Goal: Task Accomplishment & Management: Use online tool/utility

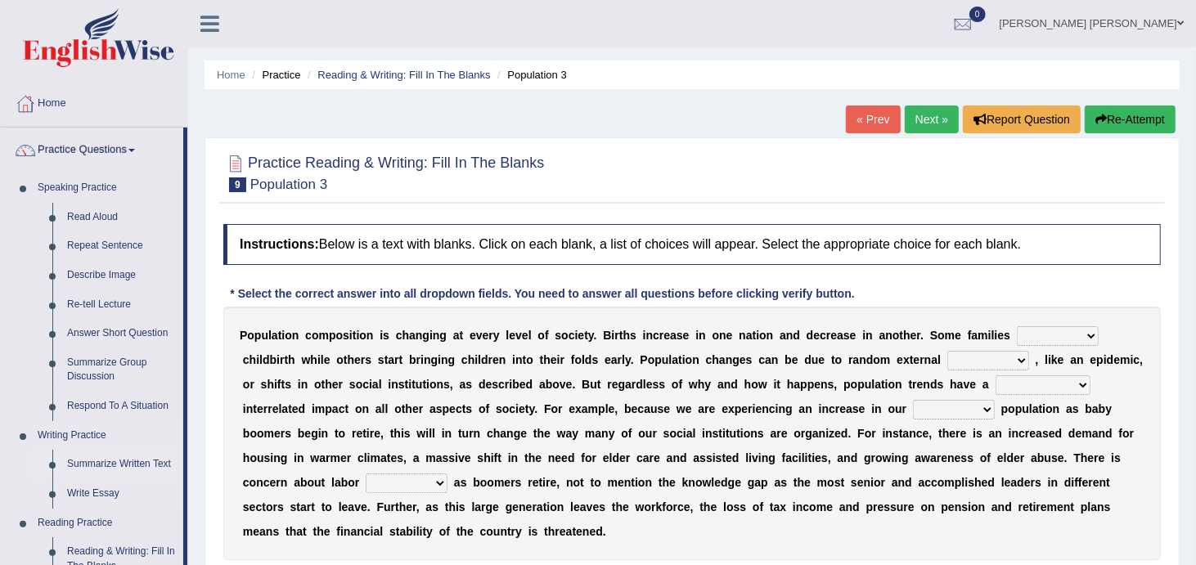
click at [125, 461] on link "Summarize Written Text" at bounding box center [121, 464] width 123 height 29
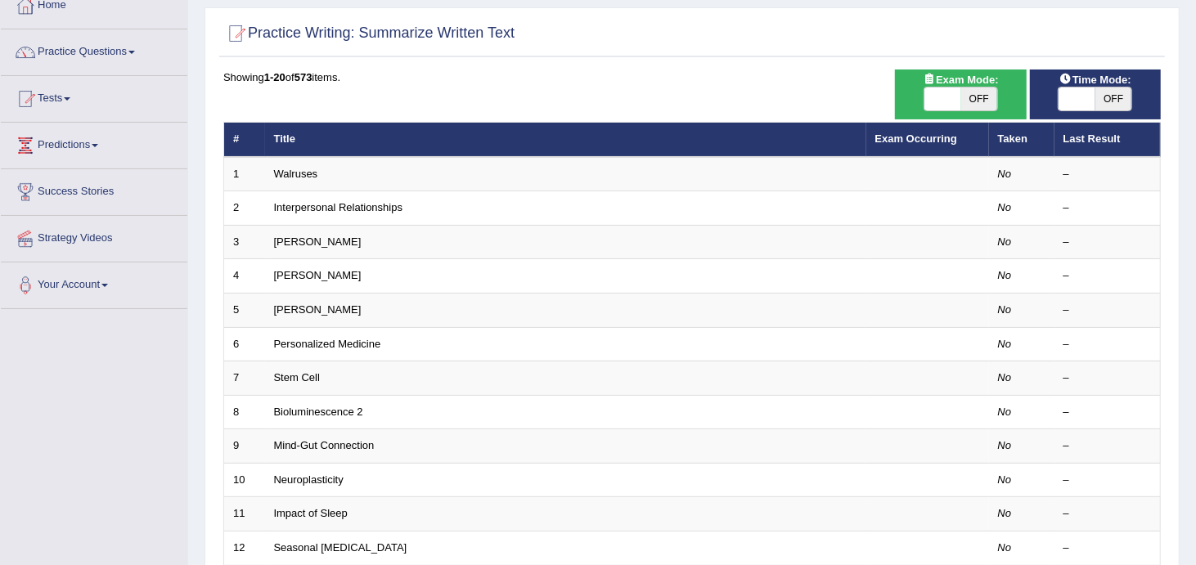
scroll to position [131, 0]
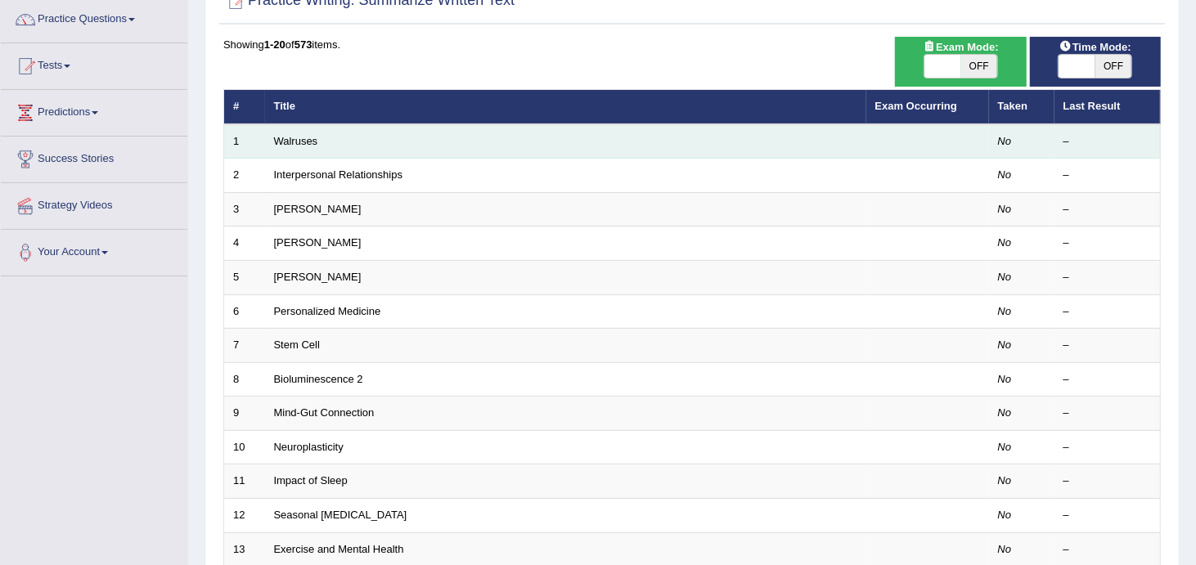
click at [296, 147] on td "Walruses" at bounding box center [565, 141] width 601 height 34
click at [302, 139] on link "Walruses" at bounding box center [296, 141] width 44 height 12
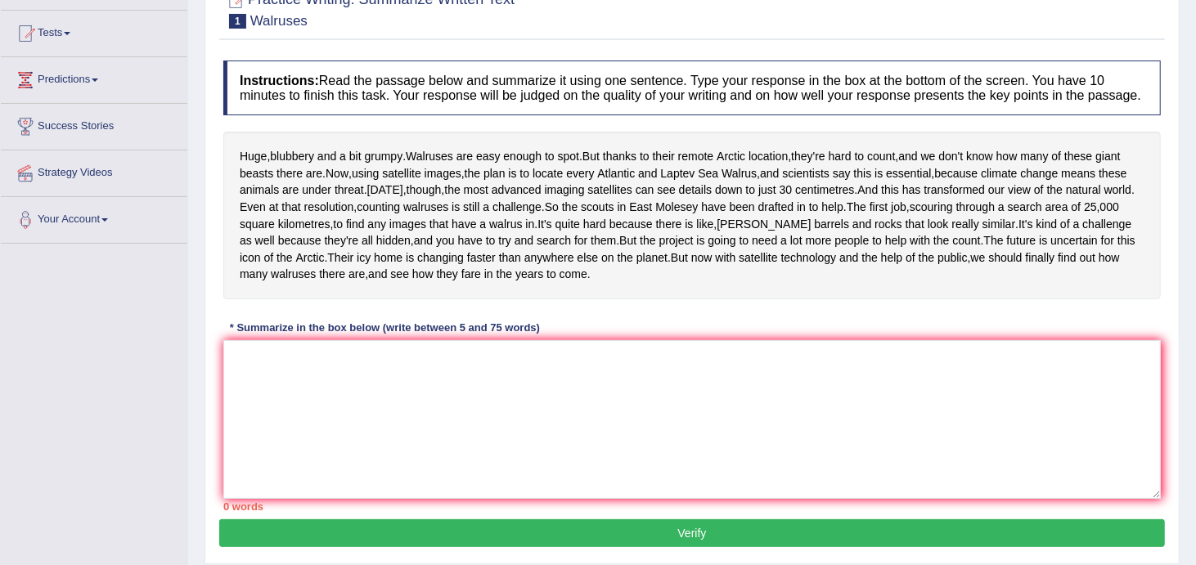
scroll to position [196, 0]
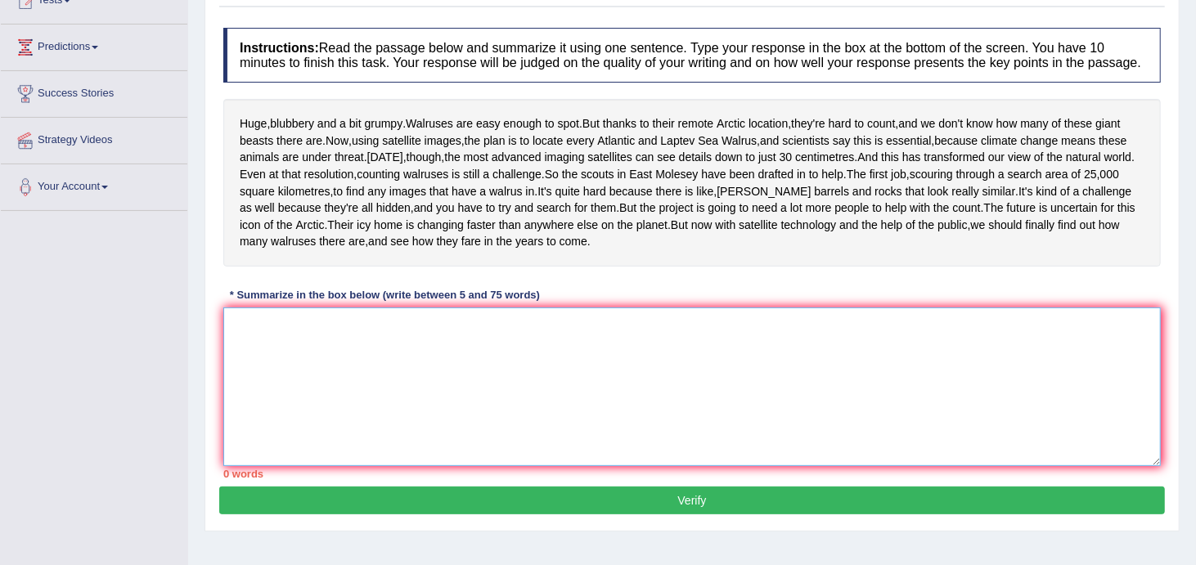
click at [290, 418] on textarea at bounding box center [691, 387] width 937 height 159
type textarea "w"
click at [240, 394] on textarea "walruses are e" at bounding box center [691, 387] width 937 height 159
click at [319, 393] on textarea "Walruses are e" at bounding box center [691, 387] width 937 height 159
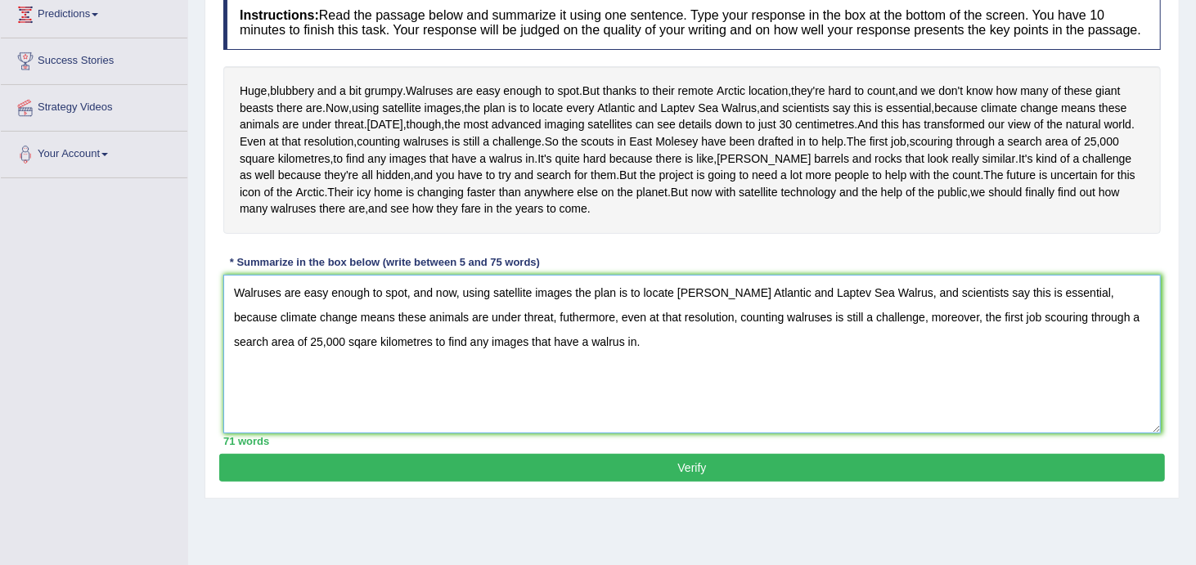
scroll to position [262, 0]
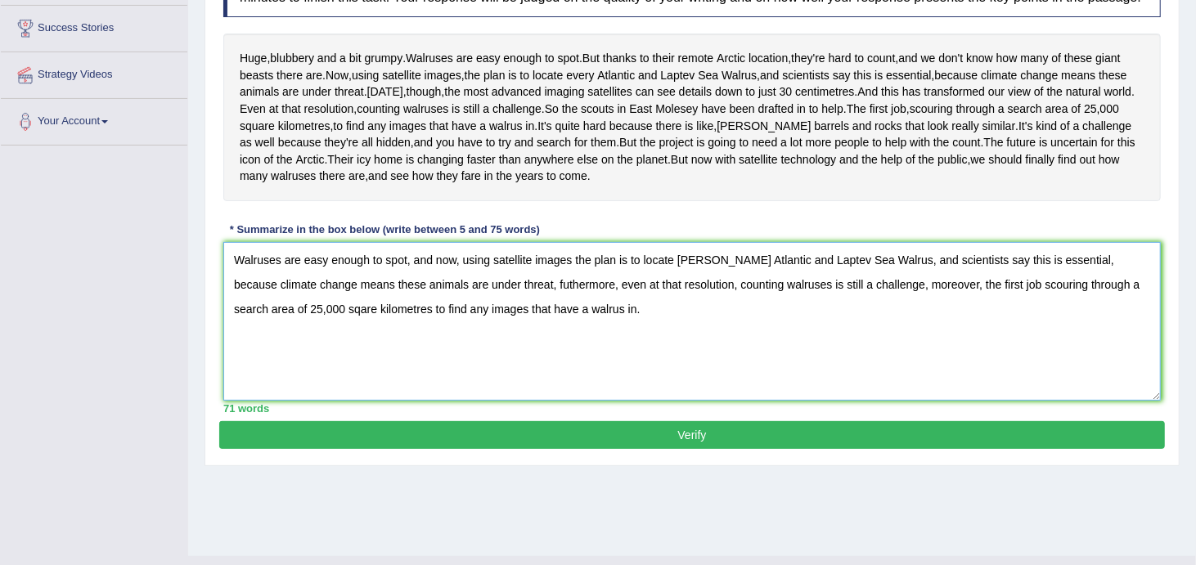
click at [477, 352] on textarea "Walruses are easy enough to spot, and now, using satellite images the plan is t…" at bounding box center [691, 321] width 937 height 159
click at [696, 324] on textarea "Walruses are easy enough to spot, and now, using satellite images the plan is t…" at bounding box center [691, 321] width 937 height 159
click at [283, 371] on textarea "Walruses are easy enough to spot, and now, using satellite images the plan is t…" at bounding box center [691, 321] width 937 height 159
type textarea "Walruses are easy enough to spot, and now, using satellite images the plan is t…"
click at [325, 449] on button "Verify" at bounding box center [691, 435] width 945 height 28
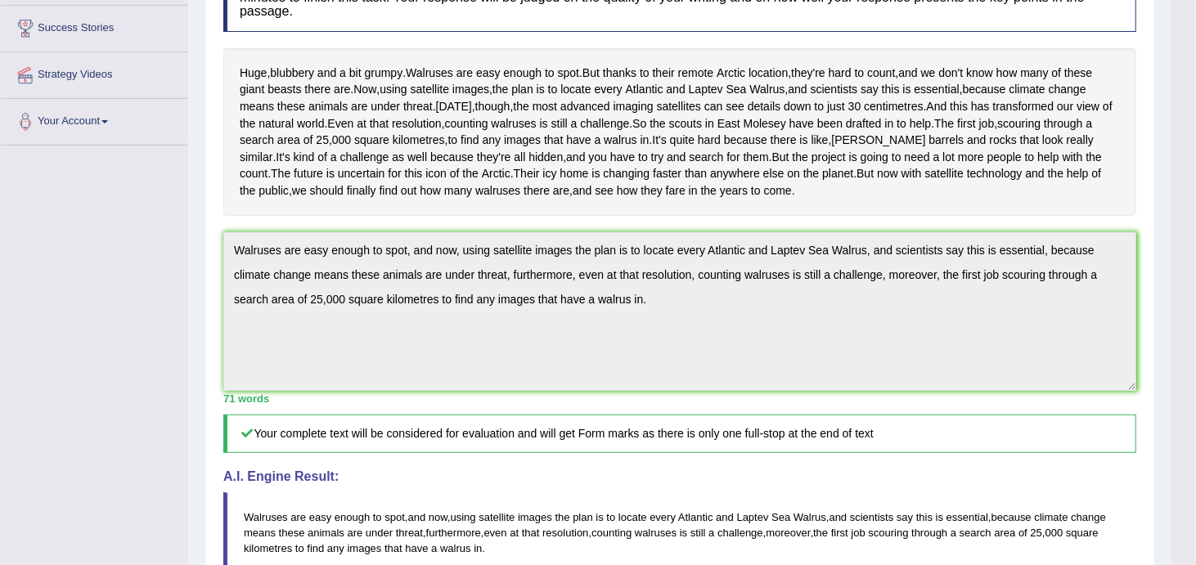
click at [1195, 303] on html "Toggle navigation Home Practice Questions Speaking Practice Read Aloud Repeat S…" at bounding box center [598, 20] width 1196 height 565
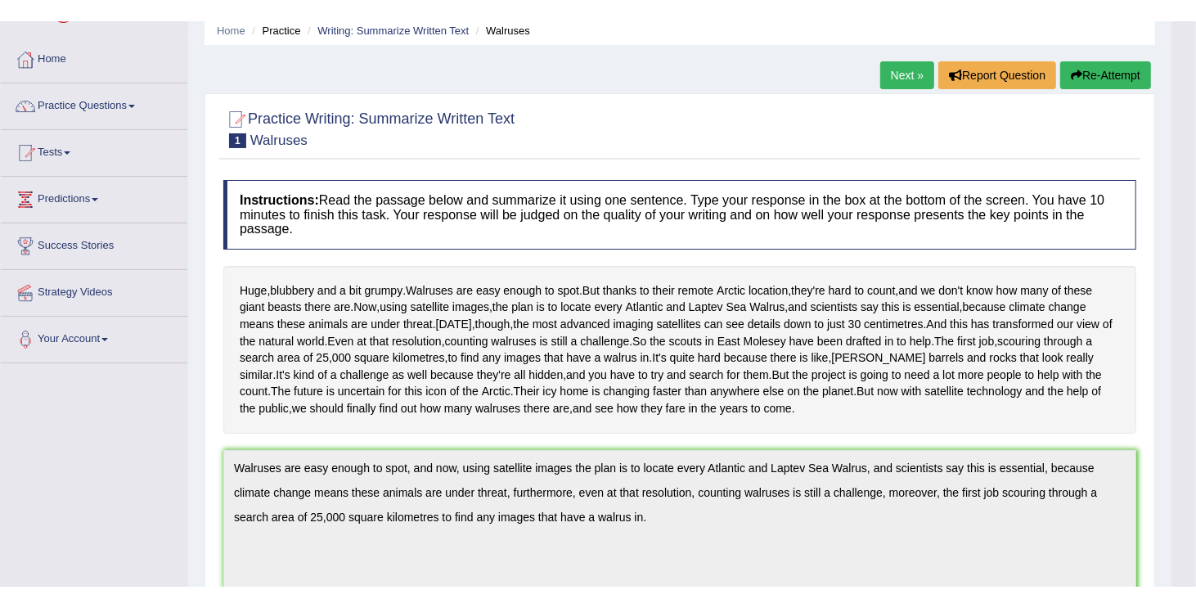
scroll to position [33, 0]
